Goal: Information Seeking & Learning: Learn about a topic

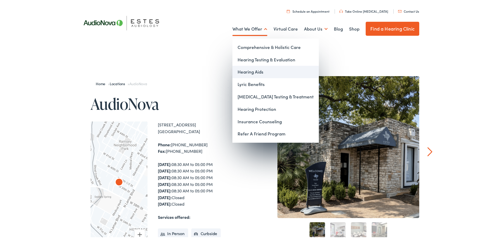
click at [254, 70] on link "Hearing Aids" at bounding box center [275, 71] width 86 height 12
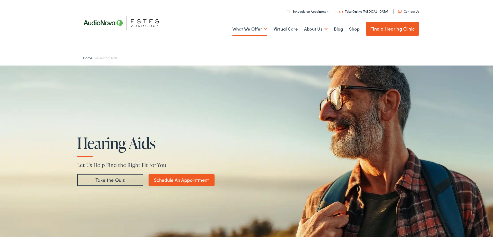
click at [181, 73] on img at bounding box center [246, 152] width 493 height 176
